Goal: Share content

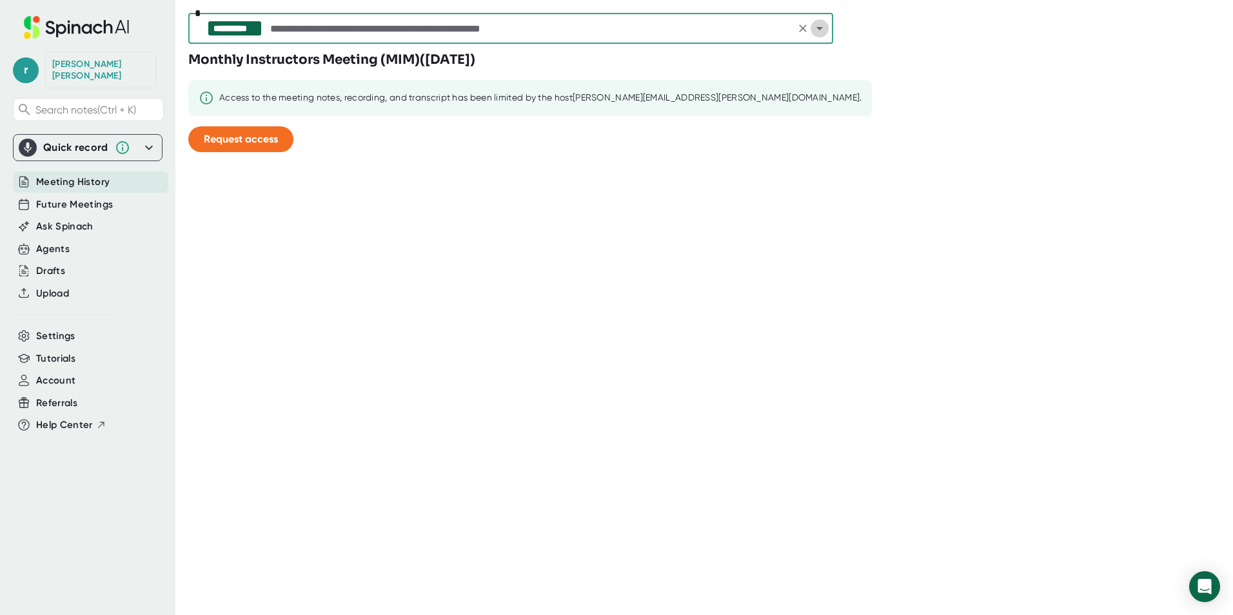
click at [823, 27] on icon "Open" at bounding box center [819, 28] width 15 height 15
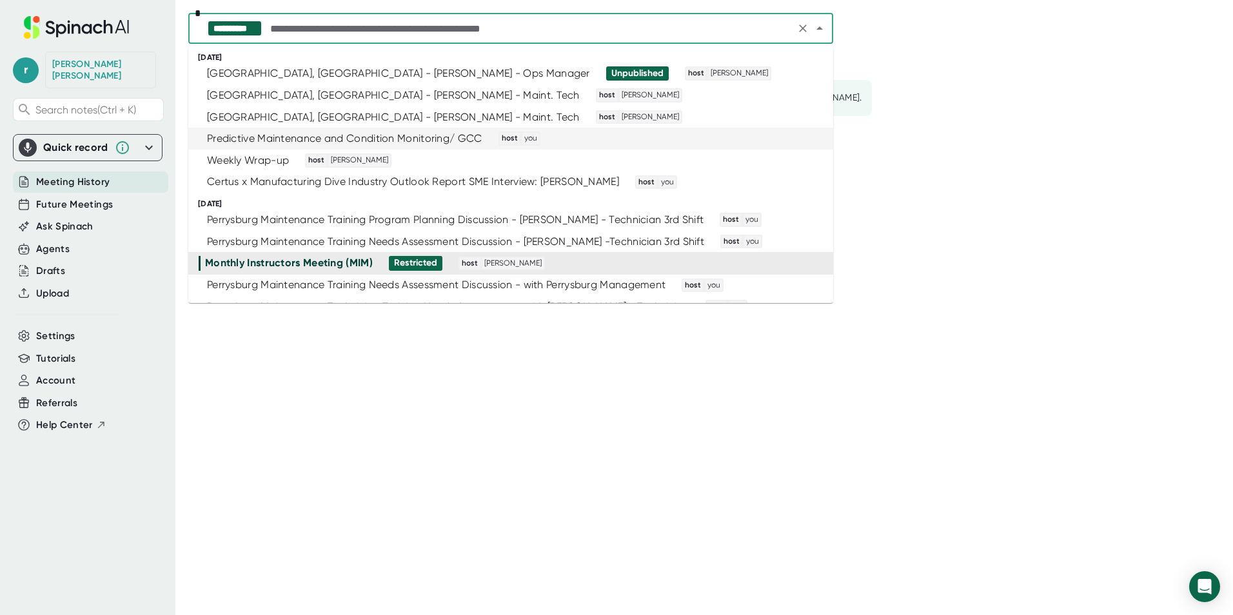
scroll to position [123, 0]
click at [396, 274] on li "Perrysburg Maintenance Training Needs Assessment Discussion - with Perrysburg M…" at bounding box center [510, 285] width 645 height 22
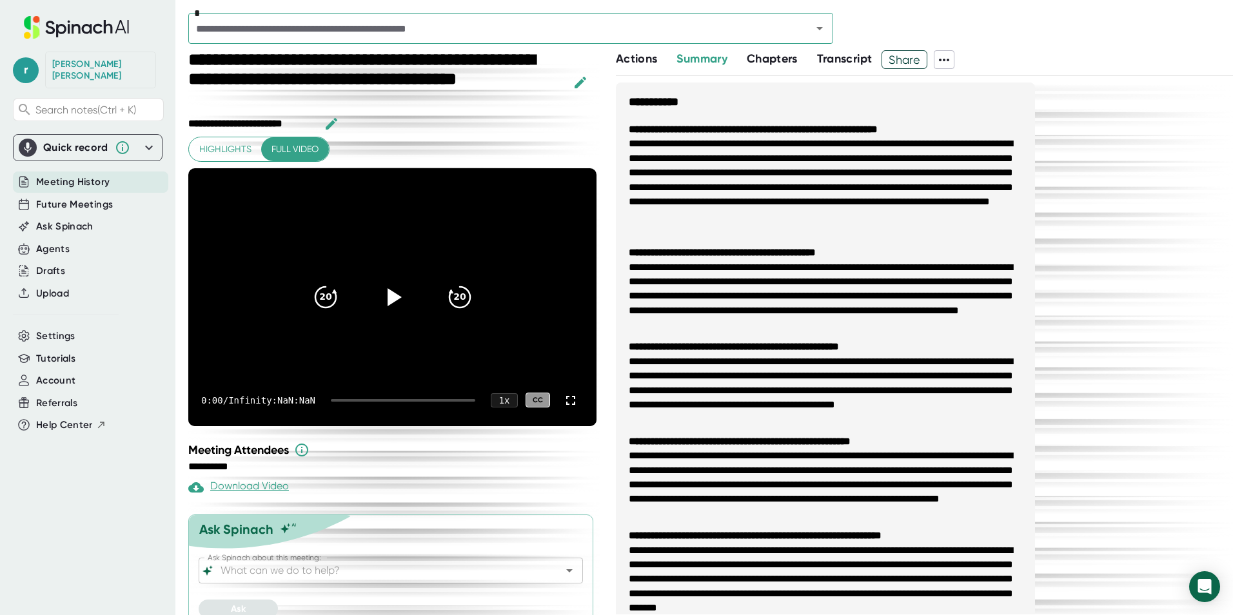
click at [913, 59] on span "Share" at bounding box center [904, 59] width 44 height 23
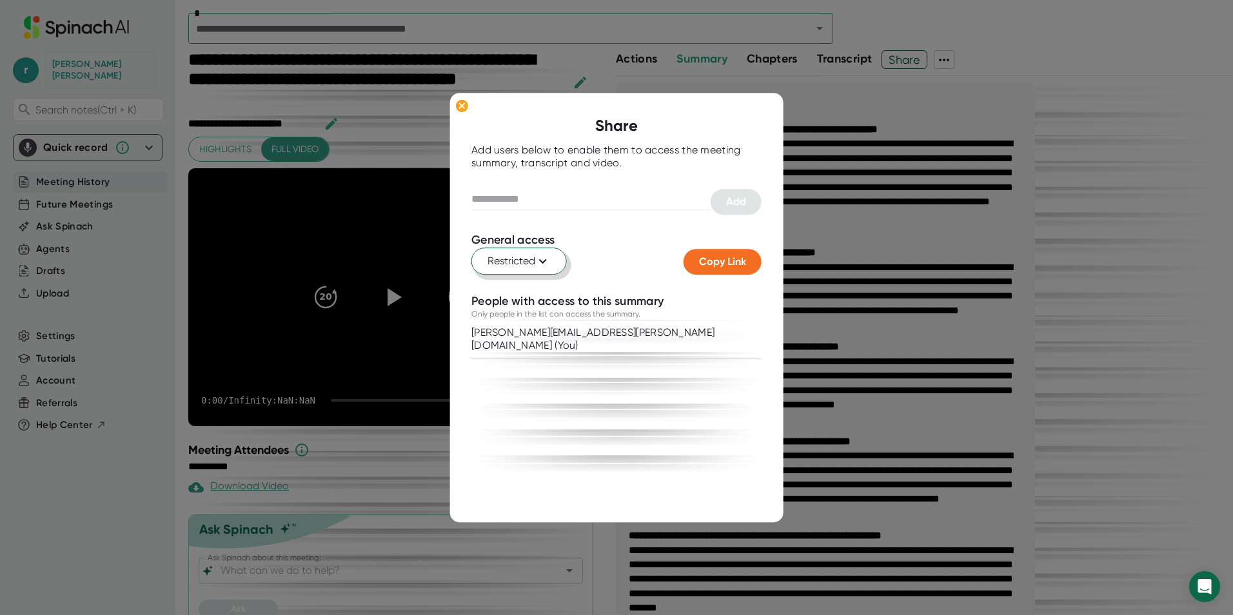
click at [542, 255] on icon at bounding box center [542, 260] width 15 height 15
click at [458, 309] on div "Anyone with the link" at bounding box center [445, 315] width 116 height 23
click at [715, 263] on span "Copy Link" at bounding box center [722, 261] width 47 height 12
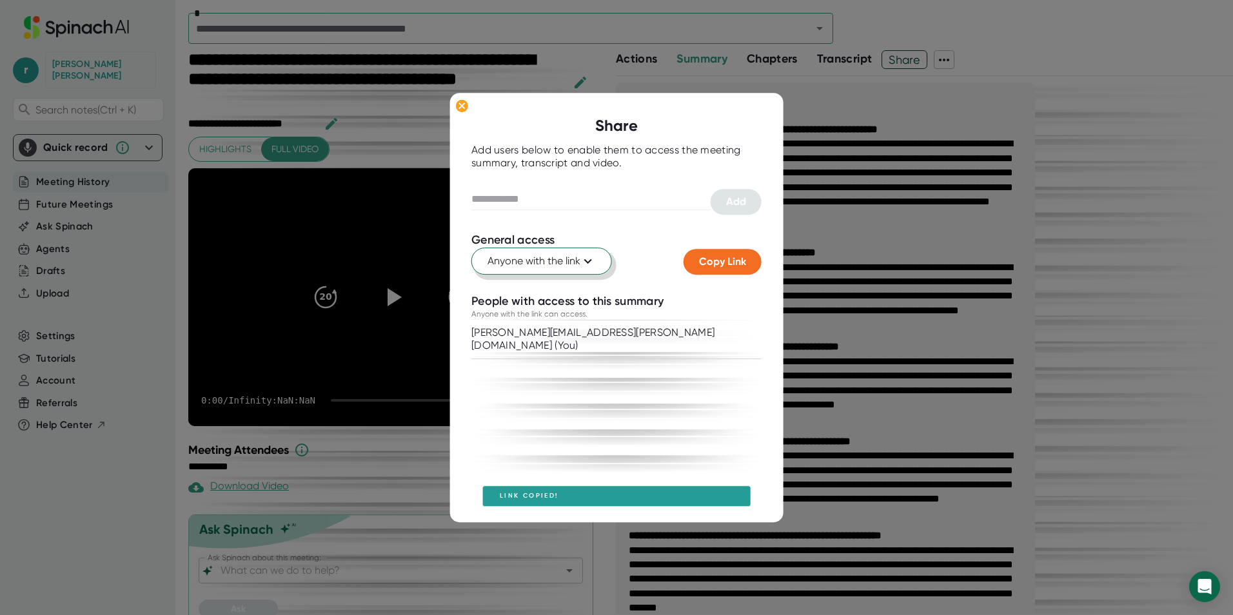
click at [158, 480] on div at bounding box center [616, 307] width 1233 height 615
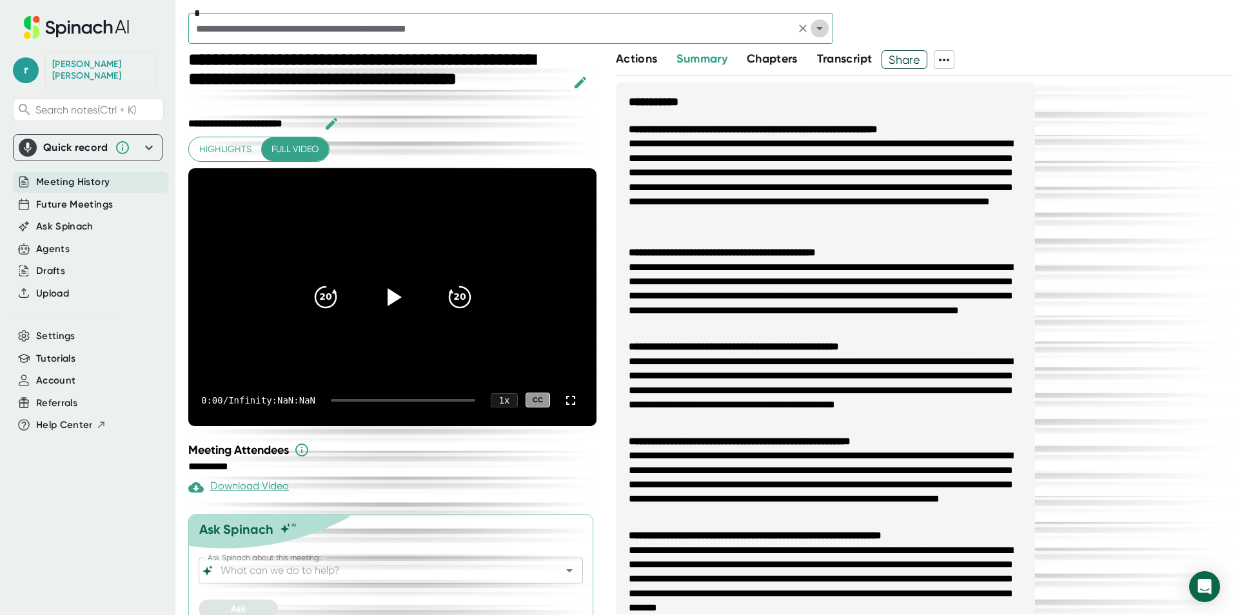
click at [822, 35] on icon "Open" at bounding box center [819, 28] width 15 height 15
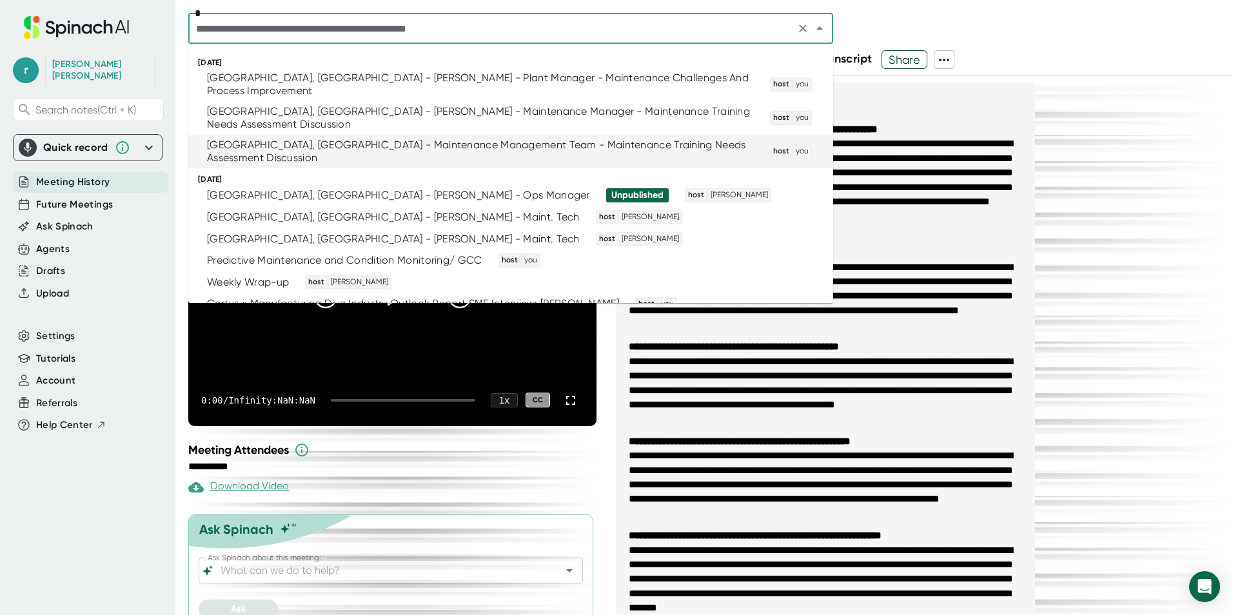
click at [489, 139] on div "[GEOGRAPHIC_DATA], [GEOGRAPHIC_DATA] - Maintenance Management Team - Maintenanc…" at bounding box center [480, 152] width 547 height 26
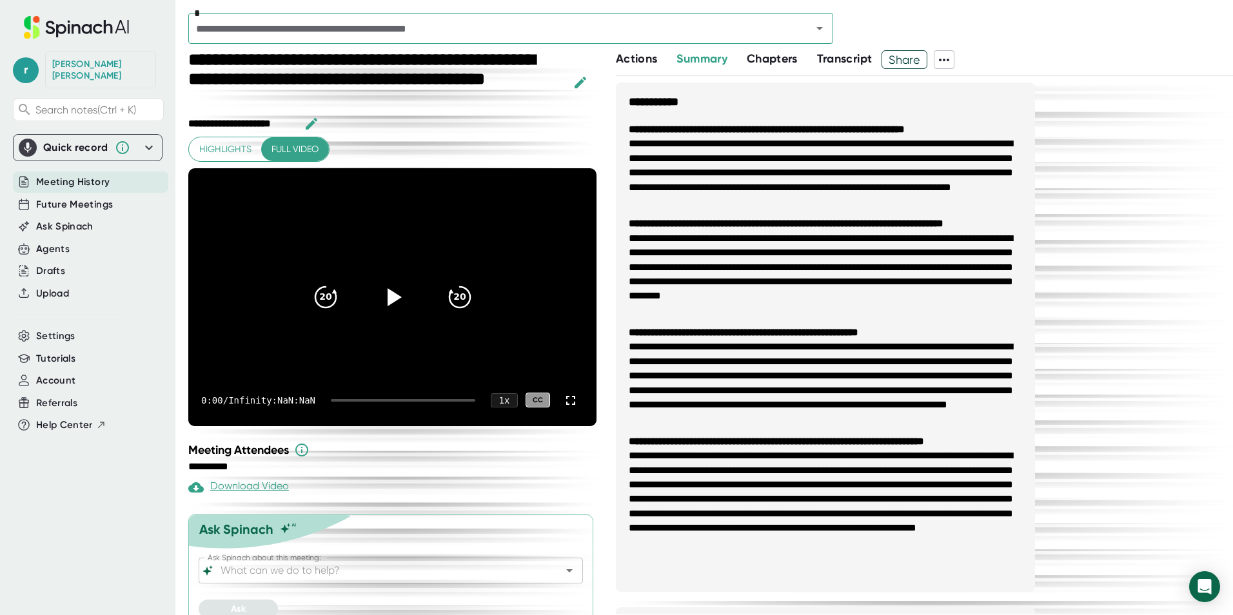
click at [909, 64] on span "Share" at bounding box center [904, 59] width 44 height 23
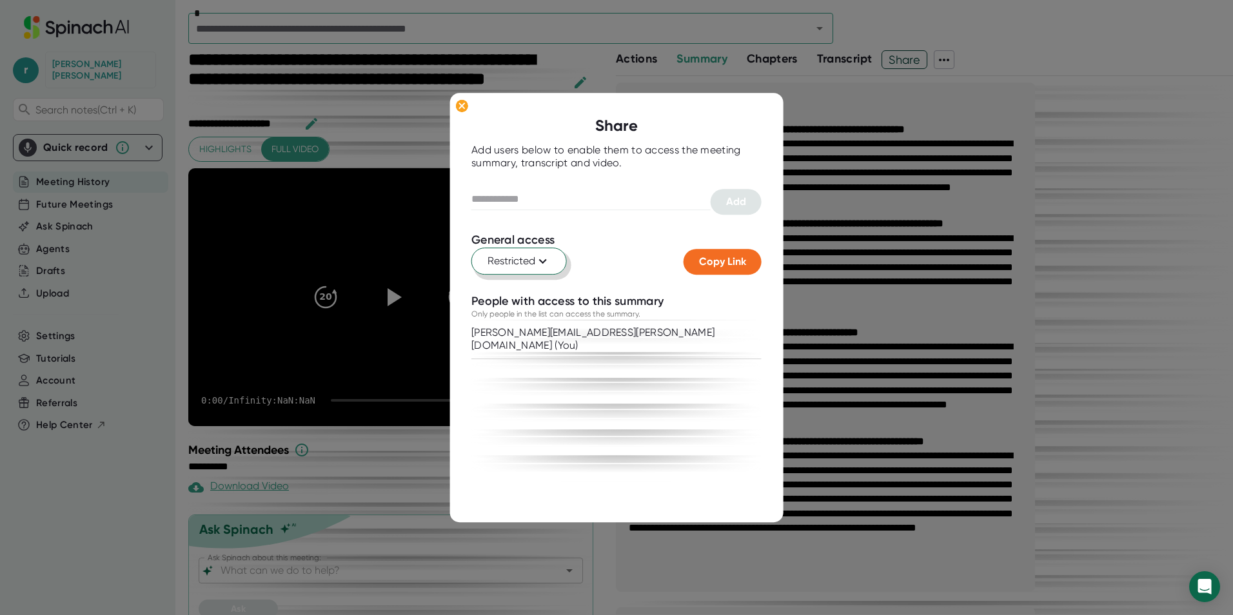
click at [529, 268] on span "Restricted" at bounding box center [518, 260] width 63 height 15
click at [458, 317] on div "Anyone with the link" at bounding box center [445, 315] width 116 height 23
click at [727, 260] on span "Copy Link" at bounding box center [722, 261] width 47 height 12
